Goal: Task Accomplishment & Management: Complete application form

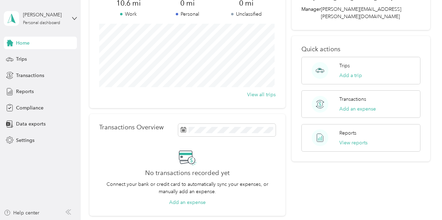
scroll to position [70, 0]
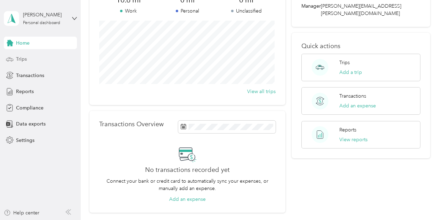
click at [13, 61] on icon at bounding box center [10, 59] width 8 height 8
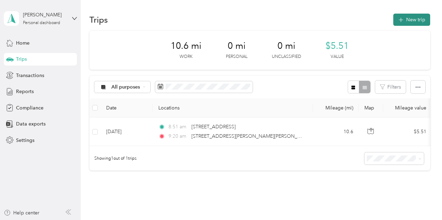
click at [409, 20] on button "New trip" at bounding box center [411, 20] width 37 height 12
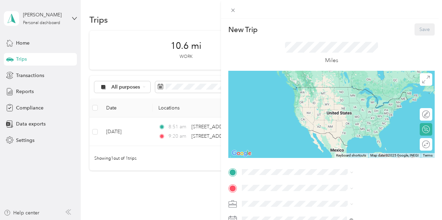
click at [207, 134] on div "New Trip Save This trip cannot be edited because it is either under review, app…" at bounding box center [221, 110] width 442 height 220
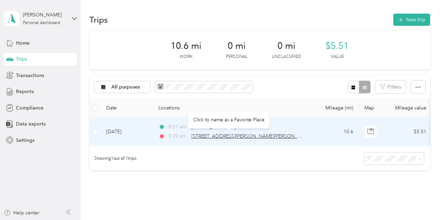
click at [205, 134] on span "[STREET_ADDRESS][PERSON_NAME][PERSON_NAME]" at bounding box center [251, 136] width 121 height 6
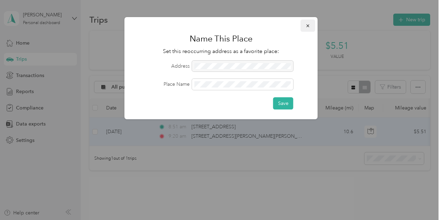
click at [307, 23] on icon "button" at bounding box center [308, 25] width 5 height 5
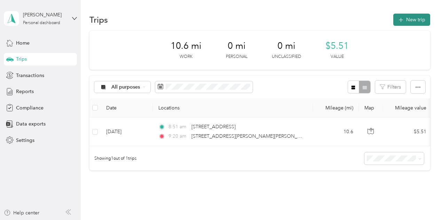
click at [402, 22] on button "New trip" at bounding box center [411, 20] width 37 height 12
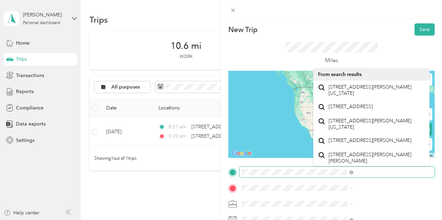
click at [313, 170] on span at bounding box center [336, 171] width 195 height 11
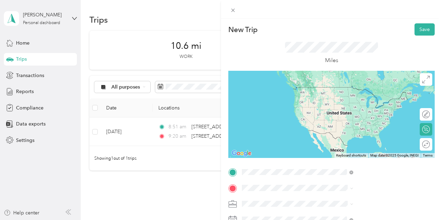
click at [341, 136] on span "[STREET_ADDRESS][PERSON_NAME][US_STATE]" at bounding box center [377, 130] width 96 height 12
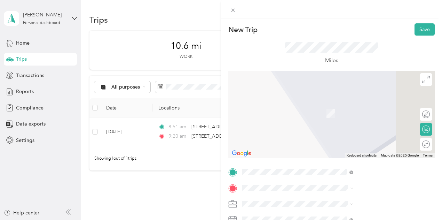
click at [332, 105] on span "[STREET_ADDRESS][US_STATE]" at bounding box center [364, 103] width 70 height 6
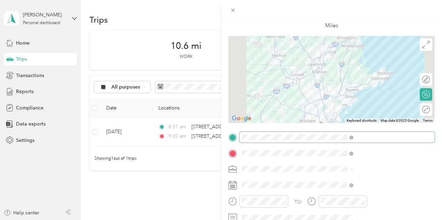
scroll to position [104, 0]
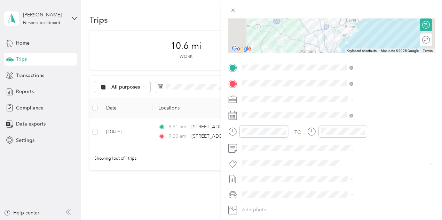
click at [288, 129] on div at bounding box center [258, 131] width 60 height 12
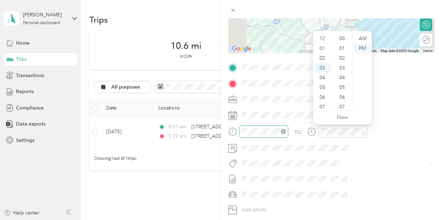
scroll to position [29, 0]
click at [321, 96] on div "09" at bounding box center [323, 97] width 17 height 10
click at [360, 39] on div "AM" at bounding box center [362, 39] width 17 height 10
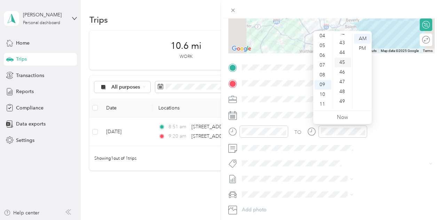
click at [342, 60] on div "45" at bounding box center [343, 62] width 17 height 10
click at [367, 137] on div at bounding box center [343, 131] width 49 height 12
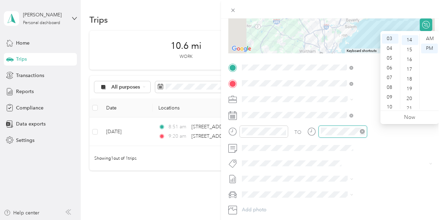
scroll to position [136, 0]
click at [388, 107] on div "10" at bounding box center [390, 107] width 17 height 10
click at [410, 90] on div "30" at bounding box center [410, 90] width 17 height 10
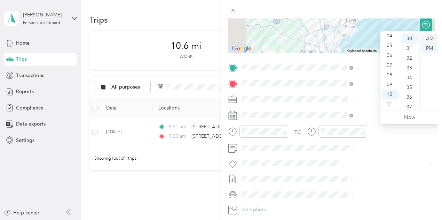
click at [429, 39] on div "AM" at bounding box center [429, 39] width 17 height 10
click at [279, 170] on div "New Trip Save This trip cannot be edited because it is either under review, app…" at bounding box center [221, 110] width 442 height 220
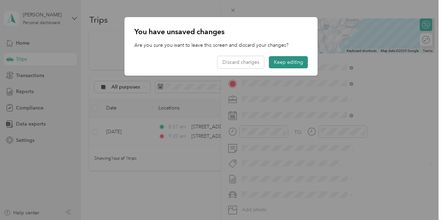
click at [292, 62] on button "Keep editing" at bounding box center [288, 62] width 39 height 12
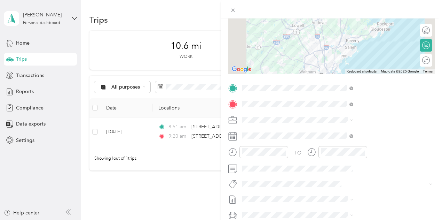
scroll to position [0, 1]
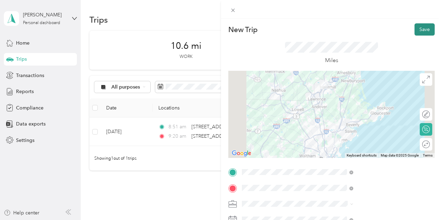
click at [415, 29] on button "Save" at bounding box center [425, 29] width 20 height 12
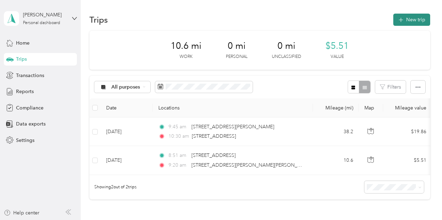
click at [408, 16] on button "New trip" at bounding box center [411, 20] width 37 height 12
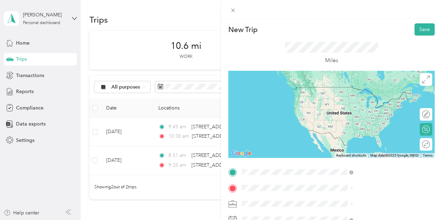
click at [360, 90] on span "[STREET_ADDRESS][US_STATE]" at bounding box center [364, 87] width 70 height 6
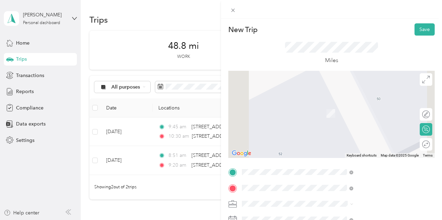
click at [343, 120] on span "[STREET_ADDRESS][US_STATE]" at bounding box center [364, 117] width 70 height 6
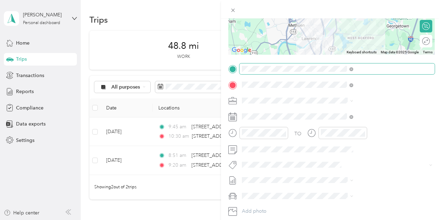
scroll to position [104, 0]
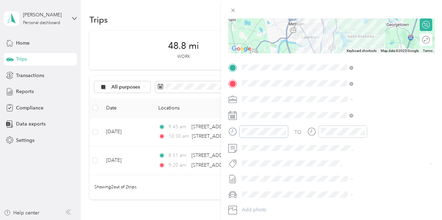
click at [288, 130] on div at bounding box center [258, 131] width 60 height 12
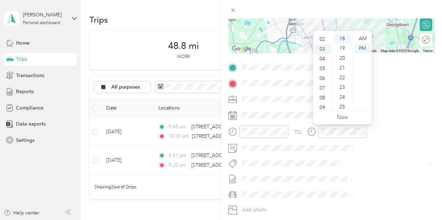
scroll to position [0, 0]
click at [324, 39] on div "12" at bounding box center [323, 39] width 17 height 10
click at [344, 39] on div "00" at bounding box center [343, 39] width 17 height 10
click at [361, 49] on div "PM" at bounding box center [362, 49] width 17 height 10
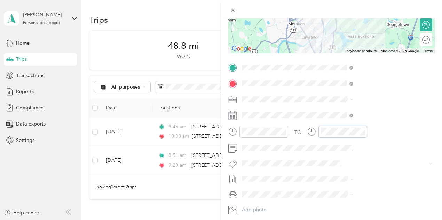
click at [367, 129] on div at bounding box center [337, 131] width 60 height 12
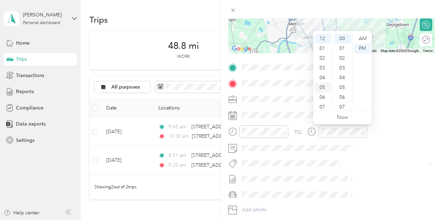
scroll to position [42, 0]
click at [323, 103] on div "11" at bounding box center [323, 104] width 17 height 10
click at [343, 61] on div "45" at bounding box center [343, 60] width 17 height 10
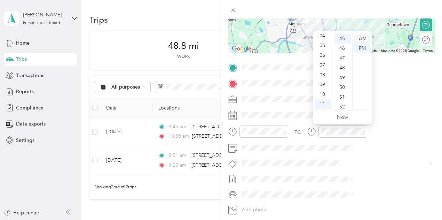
click at [364, 36] on div "AM" at bounding box center [362, 39] width 17 height 10
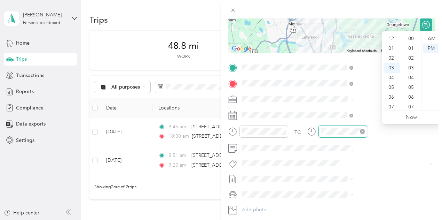
scroll to position [29, 0]
click at [367, 126] on div at bounding box center [337, 131] width 60 height 12
click at [391, 41] on div "12" at bounding box center [392, 39] width 17 height 10
click at [408, 37] on div "00" at bounding box center [411, 39] width 17 height 10
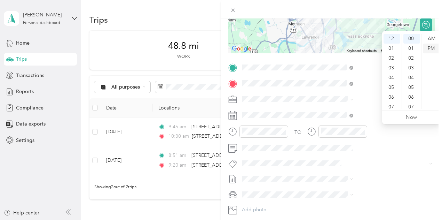
click at [429, 49] on div "PM" at bounding box center [431, 49] width 17 height 10
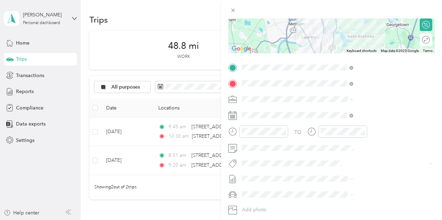
click at [396, 157] on div "TO Add photo" at bounding box center [331, 146] width 206 height 168
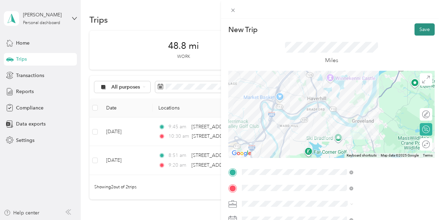
click at [426, 31] on button "Save" at bounding box center [425, 29] width 20 height 12
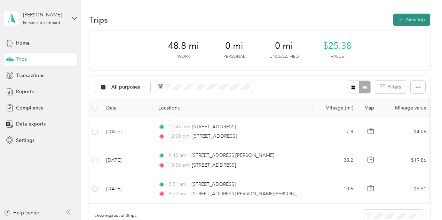
click at [413, 22] on button "New trip" at bounding box center [411, 20] width 37 height 12
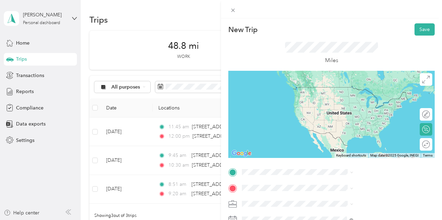
click at [346, 101] on span "[STREET_ADDRESS][US_STATE]" at bounding box center [364, 98] width 70 height 6
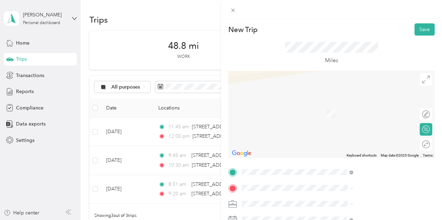
click at [333, 109] on span "[STREET_ADDRESS][PERSON_NAME][US_STATE]" at bounding box center [377, 105] width 96 height 12
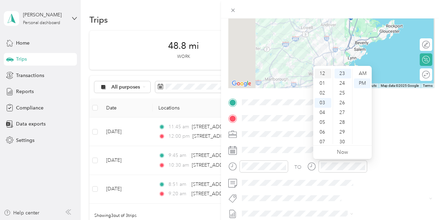
click at [325, 74] on div "12" at bounding box center [323, 74] width 17 height 10
click at [343, 81] on div "45" at bounding box center [343, 79] width 17 height 10
click at [363, 85] on div "PM" at bounding box center [362, 83] width 17 height 10
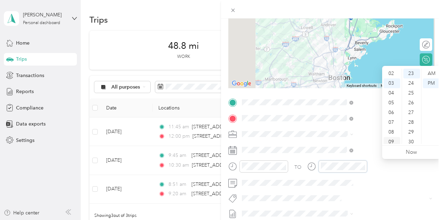
scroll to position [0, 0]
click at [391, 84] on div "01" at bounding box center [392, 83] width 17 height 10
click at [414, 114] on div "20" at bounding box center [411, 114] width 17 height 10
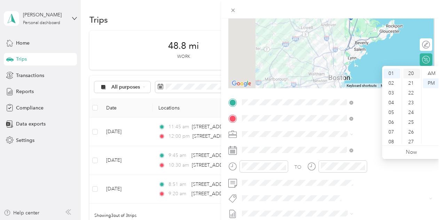
click at [410, 72] on div "20" at bounding box center [411, 74] width 17 height 10
click at [411, 80] on div "10" at bounding box center [411, 81] width 17 height 10
click at [409, 71] on div "10" at bounding box center [411, 74] width 17 height 10
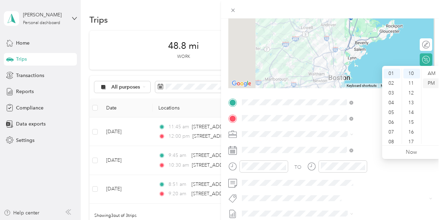
click at [433, 81] on div "PM" at bounding box center [431, 83] width 17 height 10
click at [432, 84] on div "PM" at bounding box center [431, 83] width 17 height 10
click at [379, 203] on div "TO Add photo" at bounding box center [331, 181] width 206 height 168
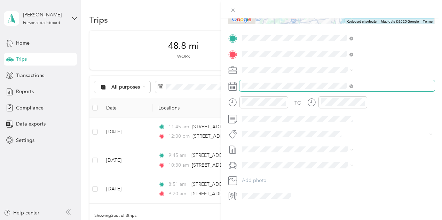
scroll to position [6, 0]
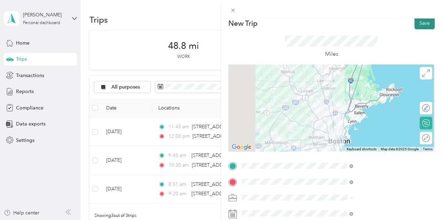
click at [419, 22] on button "Save" at bounding box center [425, 23] width 20 height 12
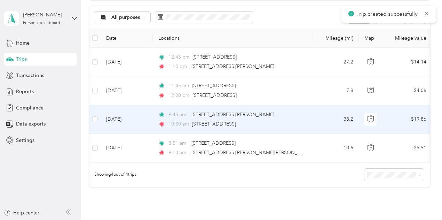
scroll to position [0, 0]
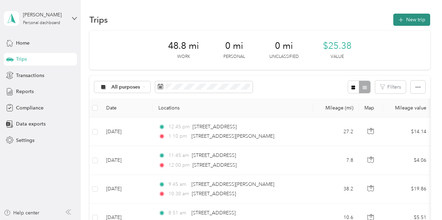
click at [413, 19] on button "New trip" at bounding box center [411, 20] width 37 height 12
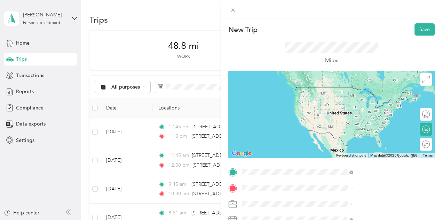
click at [355, 93] on span "[STREET_ADDRESS][PERSON_NAME][US_STATE]" at bounding box center [377, 90] width 96 height 12
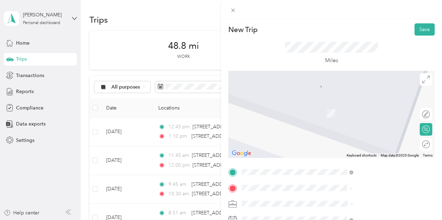
click at [354, 104] on span "[STREET_ADDRESS][US_STATE]" at bounding box center [364, 103] width 70 height 6
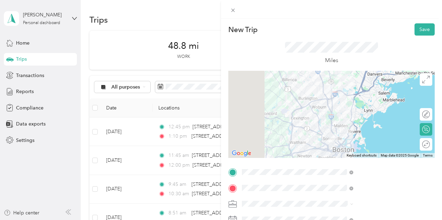
drag, startPoint x: 420, startPoint y: 29, endPoint x: 377, endPoint y: 165, distance: 142.8
click at [377, 165] on div "New Trip Save This trip cannot be edited because it is either under review, app…" at bounding box center [331, 178] width 206 height 311
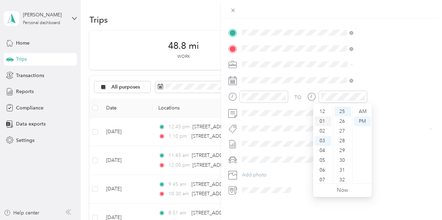
click at [327, 119] on div "01" at bounding box center [323, 121] width 17 height 10
click at [342, 147] on div "50" at bounding box center [343, 146] width 17 height 10
click at [361, 125] on div "PM" at bounding box center [362, 121] width 17 height 10
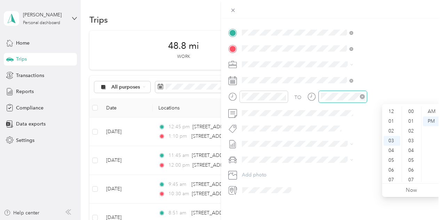
scroll to position [29, 0]
click at [367, 99] on div at bounding box center [337, 97] width 60 height 12
click at [393, 127] on div "02" at bounding box center [392, 131] width 17 height 10
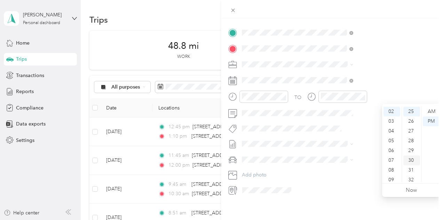
click at [415, 159] on div "30" at bounding box center [411, 160] width 17 height 10
click at [435, 119] on div "PM" at bounding box center [431, 121] width 17 height 10
click at [353, 206] on div "New Trip Save This trip cannot be edited because it is either under review, app…" at bounding box center [331, 128] width 221 height 220
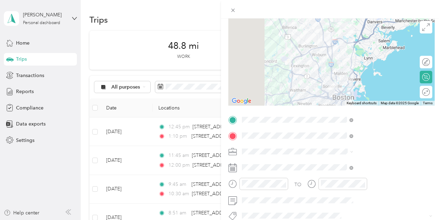
scroll to position [0, 0]
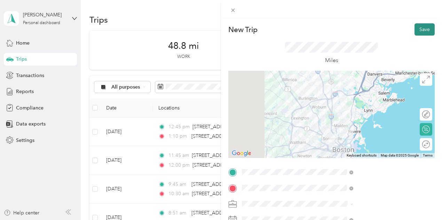
click at [419, 29] on button "Save" at bounding box center [425, 29] width 20 height 12
